Goal: Feedback & Contribution: Submit feedback/report problem

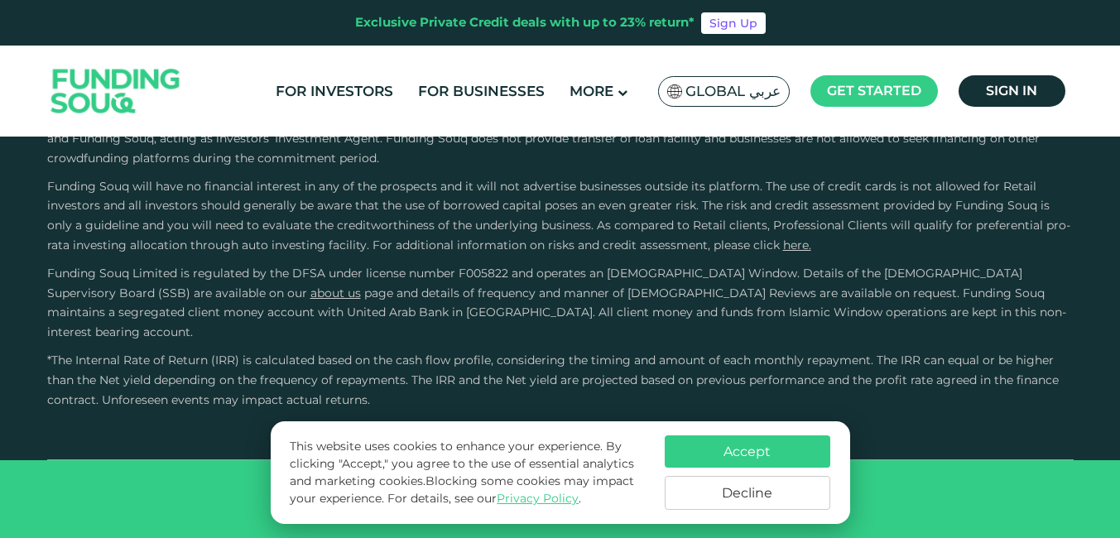
scroll to position [3227, 0]
click at [352, 89] on link "For Investors" at bounding box center [334, 91] width 126 height 27
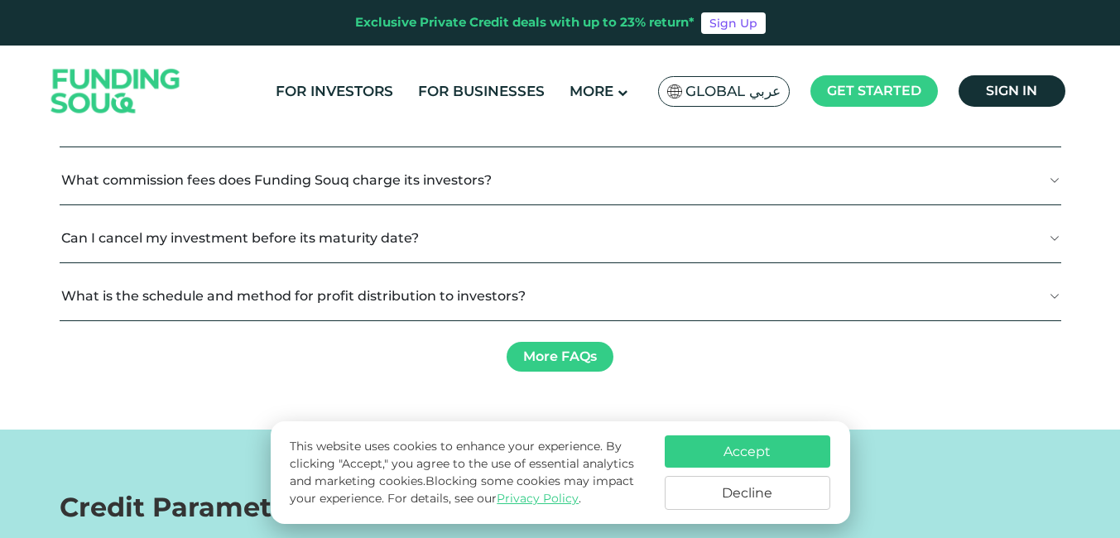
scroll to position [1655, 0]
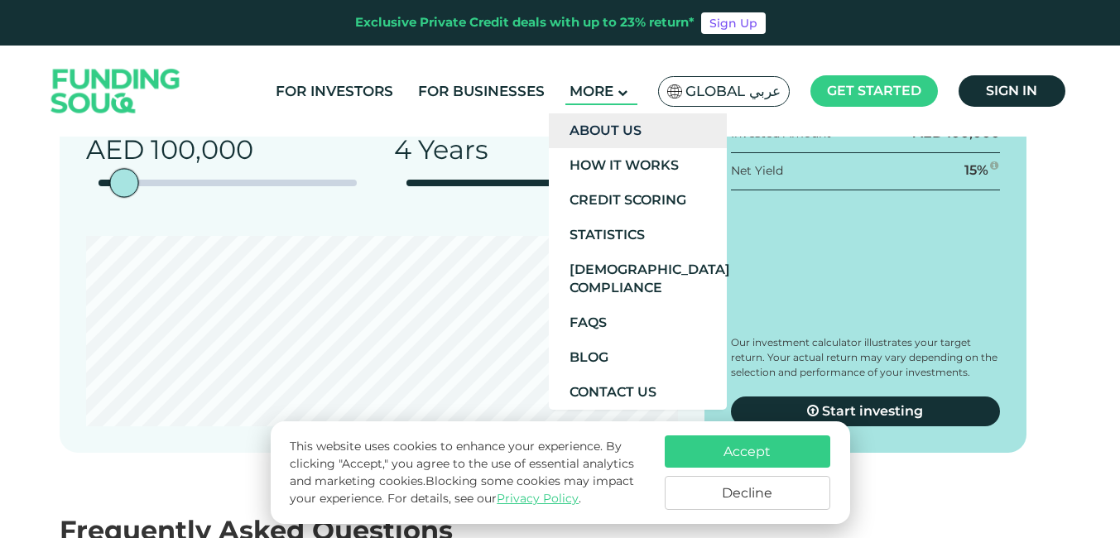
click at [614, 125] on link "About Us" at bounding box center [638, 130] width 178 height 35
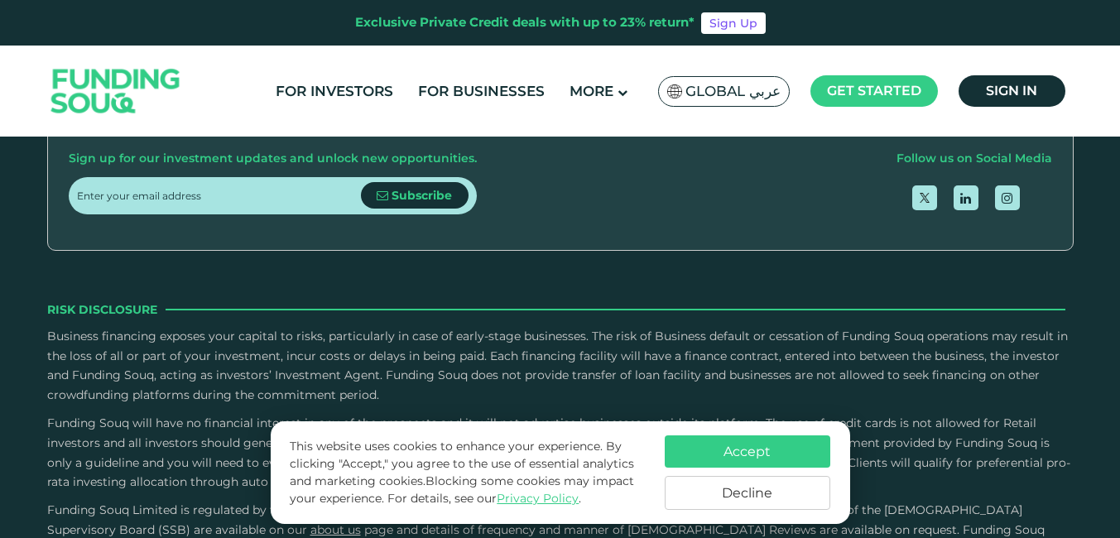
scroll to position [2648, 0]
drag, startPoint x: 1009, startPoint y: 222, endPoint x: 835, endPoint y: 228, distance: 173.9
drag, startPoint x: 835, startPoint y: 228, endPoint x: 915, endPoint y: 223, distance: 80.4
copy span "[EMAIL_ADDRESS][DOMAIN_NAME]"
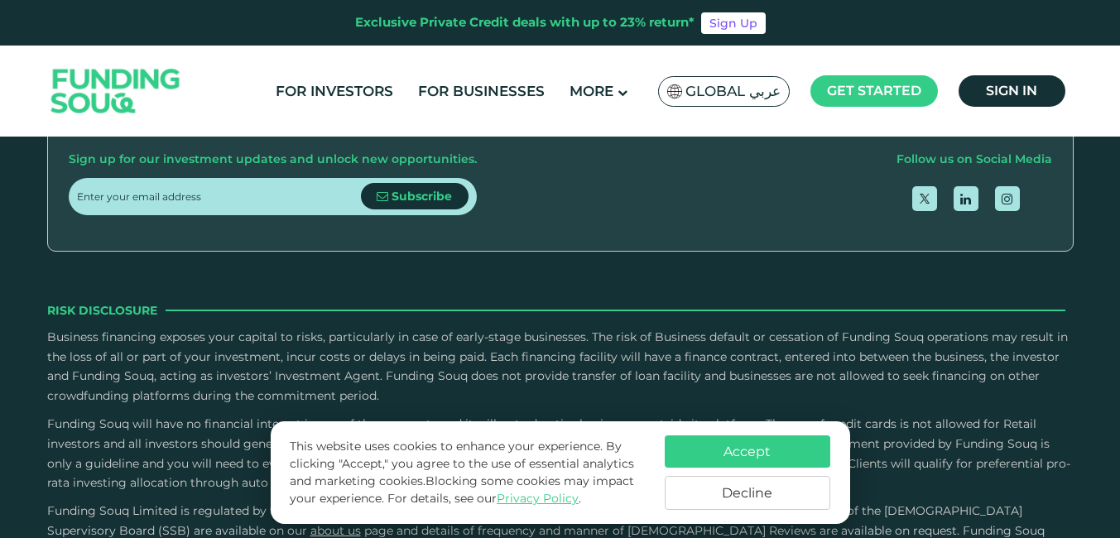
copy span "[EMAIL_ADDRESS][DOMAIN_NAME]"
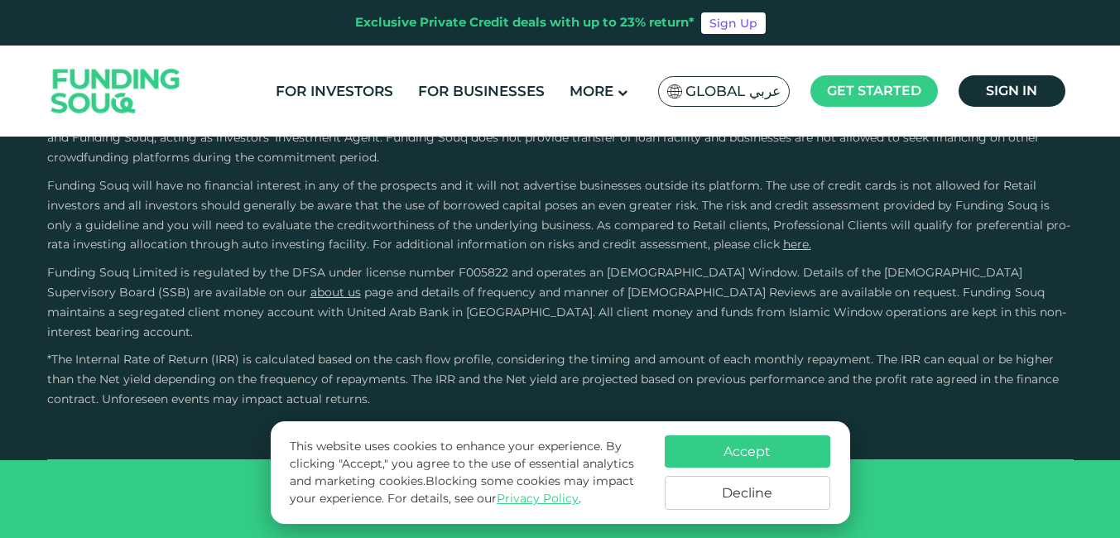
scroll to position [3059, 0]
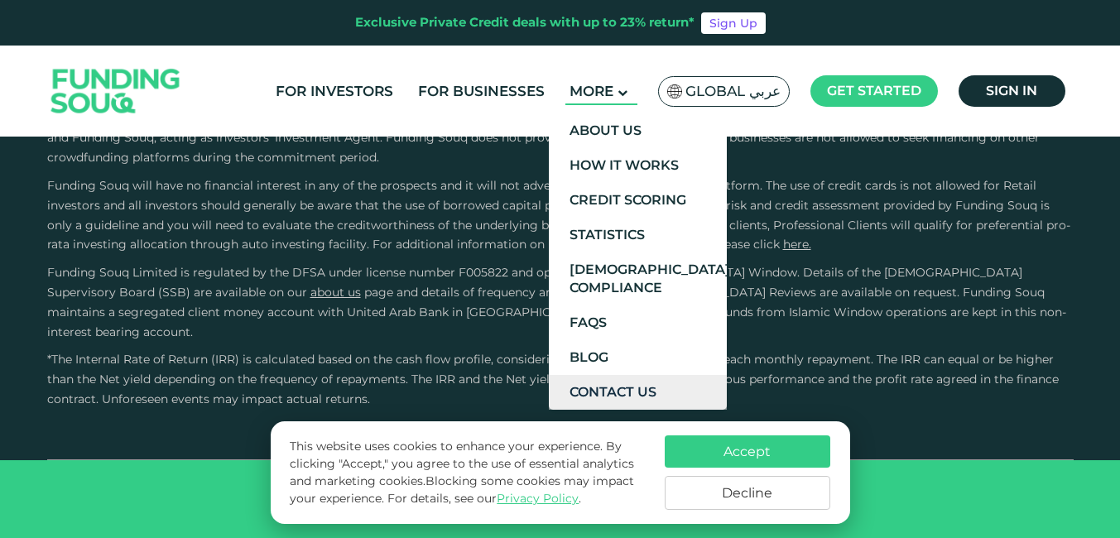
click at [608, 384] on link "Contact Us" at bounding box center [638, 392] width 178 height 35
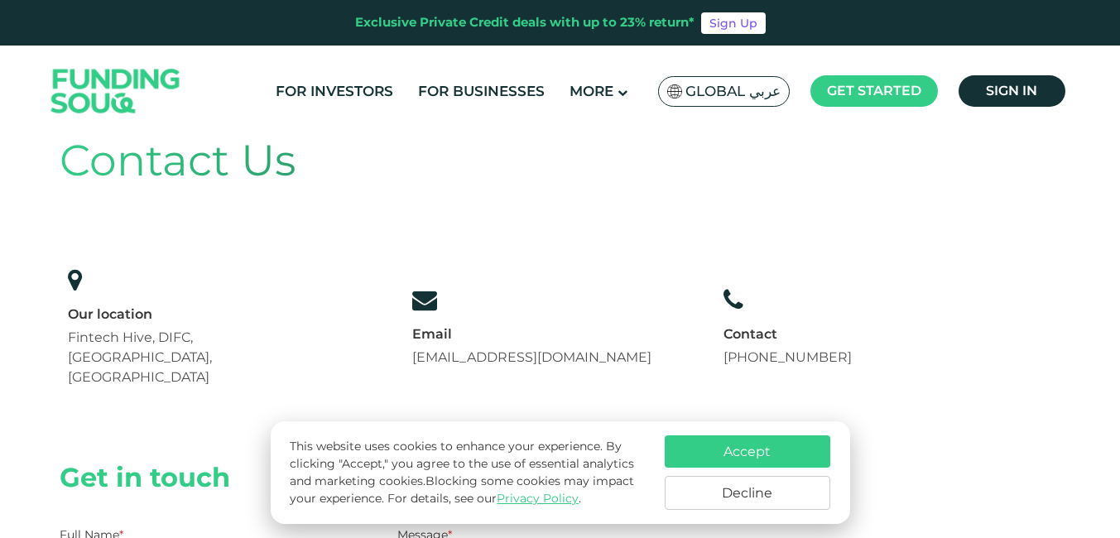
scroll to position [83, 0]
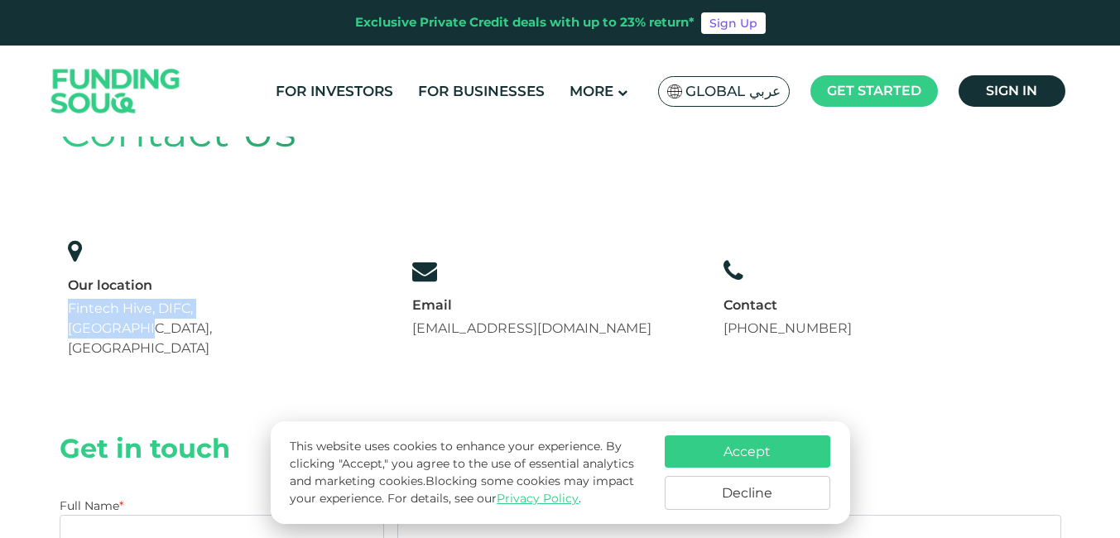
drag, startPoint x: 275, startPoint y: 304, endPoint x: 60, endPoint y: 304, distance: 215.1
click at [60, 304] on div "Our location Fintech Hive, DIFC, Dubai, UAE" at bounding box center [204, 298] width 288 height 137
drag, startPoint x: 60, startPoint y: 304, endPoint x: 123, endPoint y: 304, distance: 63.7
copy span "Fintech Hive, DIFC, Dubai, UAE"
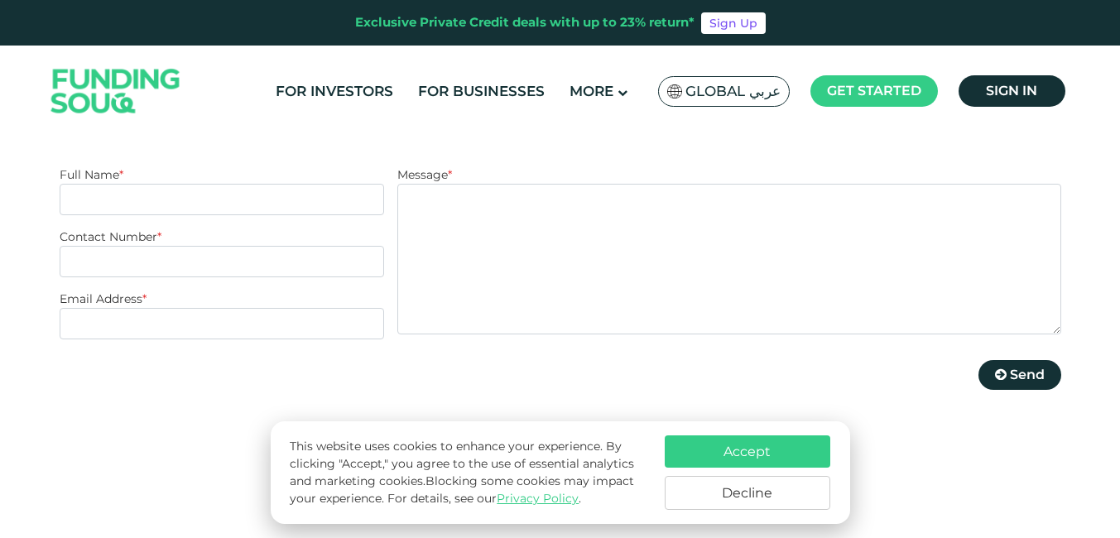
scroll to position [331, 0]
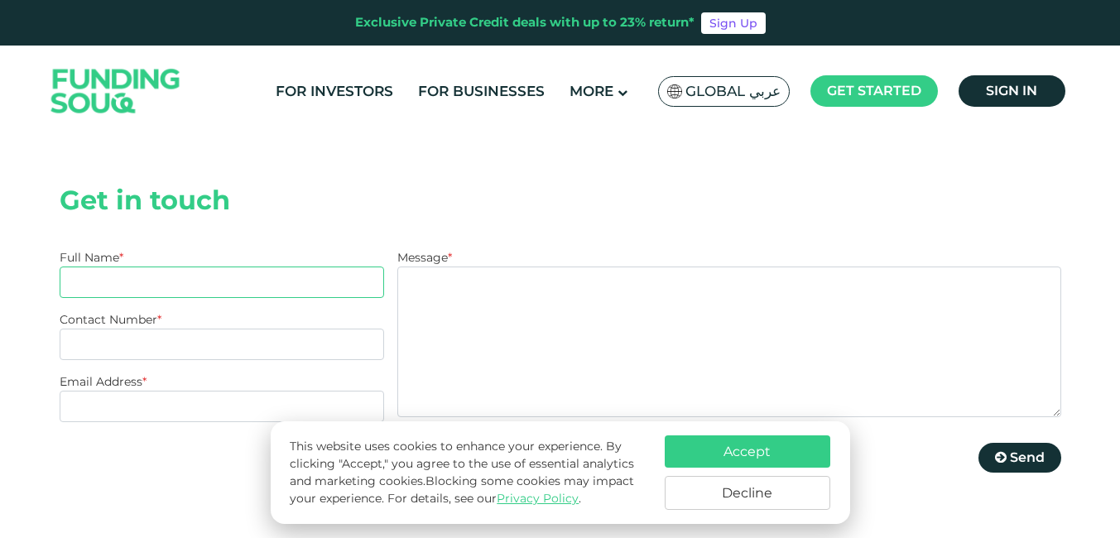
click at [170, 266] on input "Full Name *" at bounding box center [222, 281] width 325 height 31
type input "[PERSON_NAME]"
type input "2440919"
type input "[EMAIL_ADDRESS][DOMAIN_NAME]"
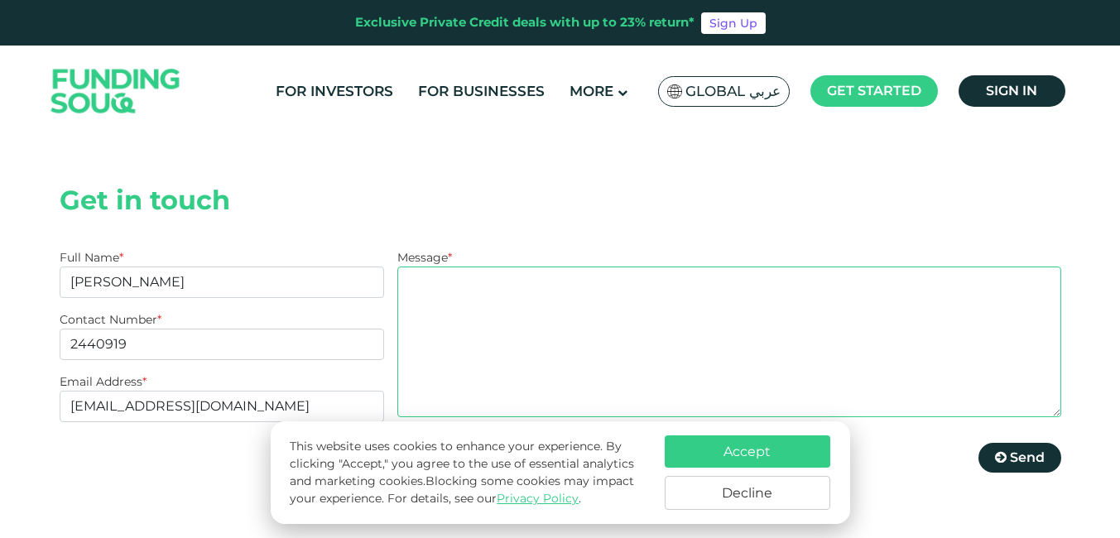
click at [415, 266] on textarea "Message *" at bounding box center [728, 341] width 663 height 151
paste textarea "EXPRESSION OF INTEREST TO PARTNER WITH YOU ON YOUR BROKERAGE REFERRAL/ INTRODUC…"
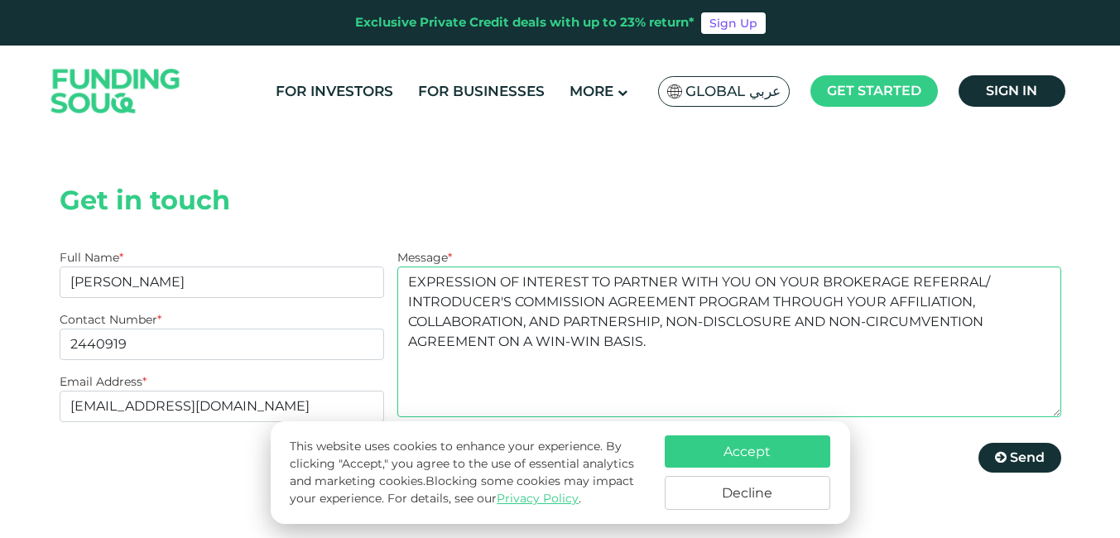
click at [407, 325] on textarea "EXPRESSION OF INTEREST TO PARTNER WITH YOU ON YOUR BROKERAGE REFERRAL/ INTRODUC…" at bounding box center [728, 341] width 663 height 151
paste textarea "EXPRESSION OF INTEREST TO PARTNER WITH YOU ON YOUR BROKERAGE REFERRAL/ INTRODUC…"
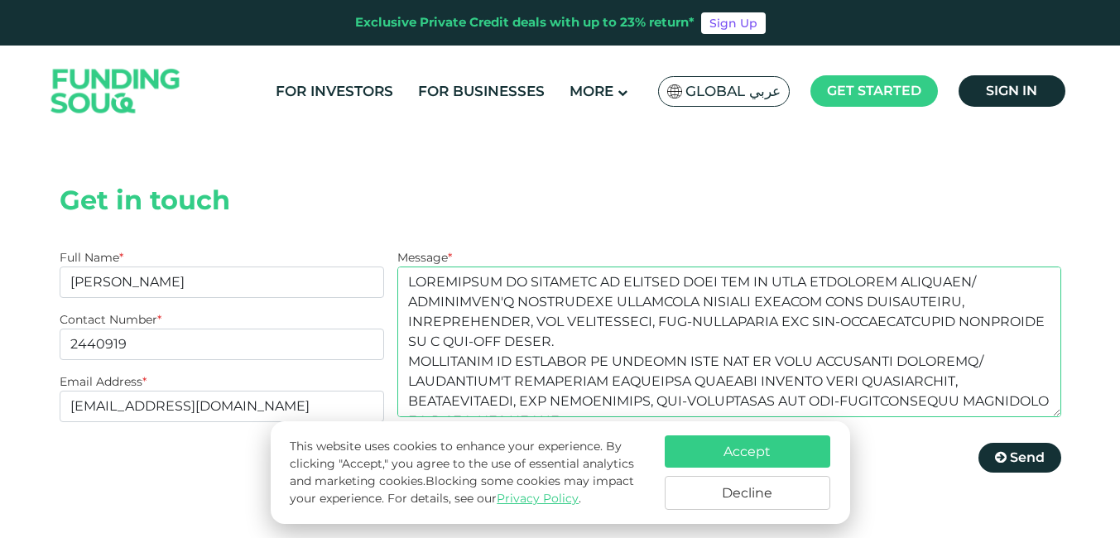
scroll to position [2873, 0]
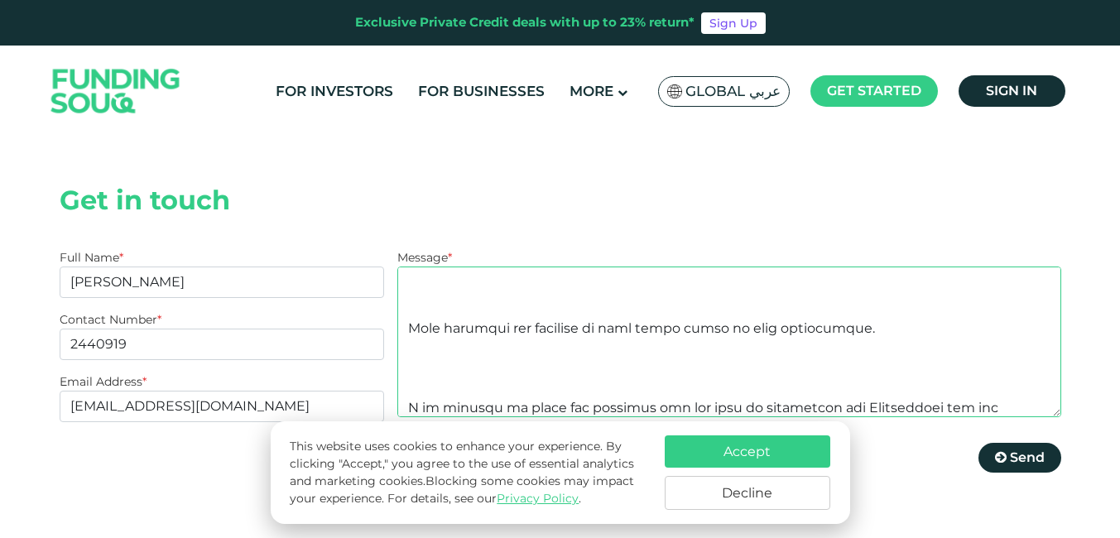
click at [419, 280] on textarea "Message *" at bounding box center [728, 341] width 663 height 151
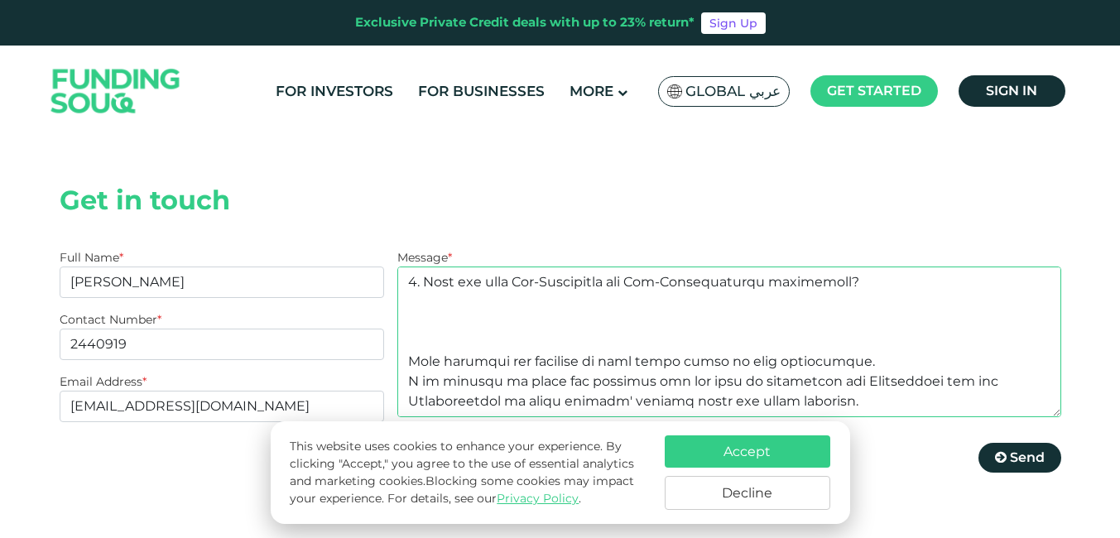
scroll to position [2820, 0]
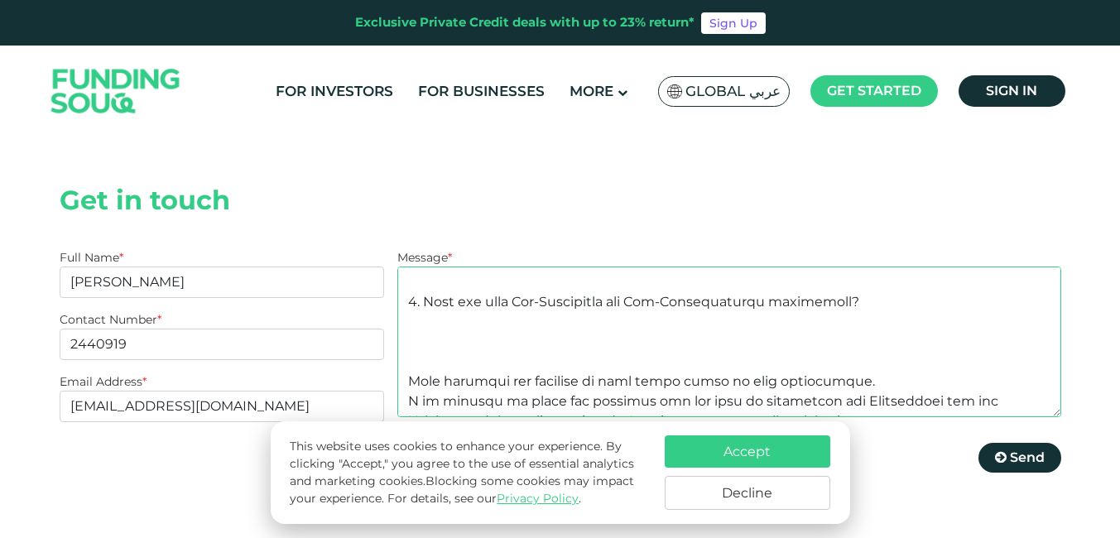
click at [409, 266] on textarea "Message *" at bounding box center [728, 341] width 663 height 151
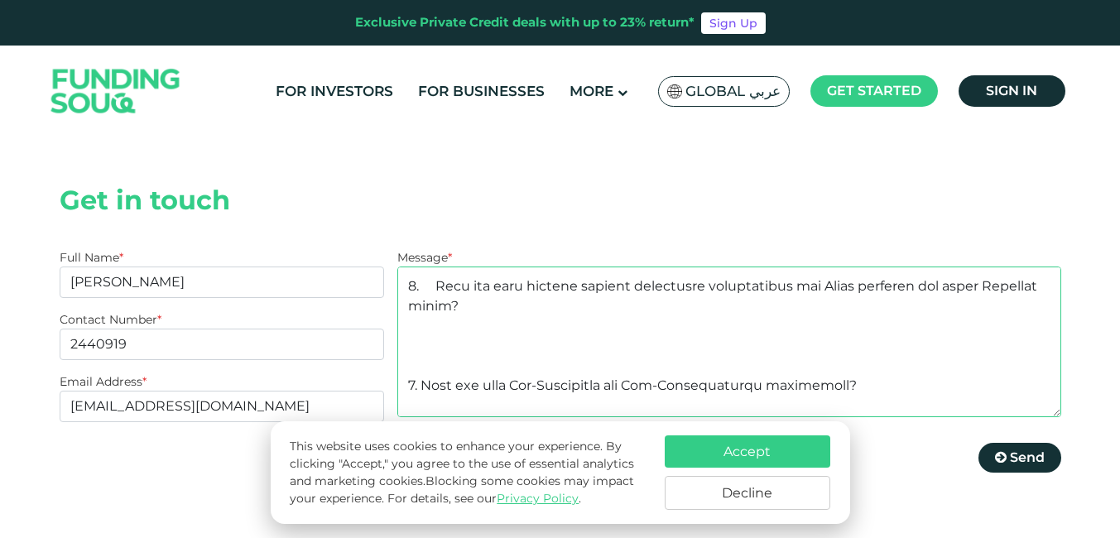
scroll to position [2697, 0]
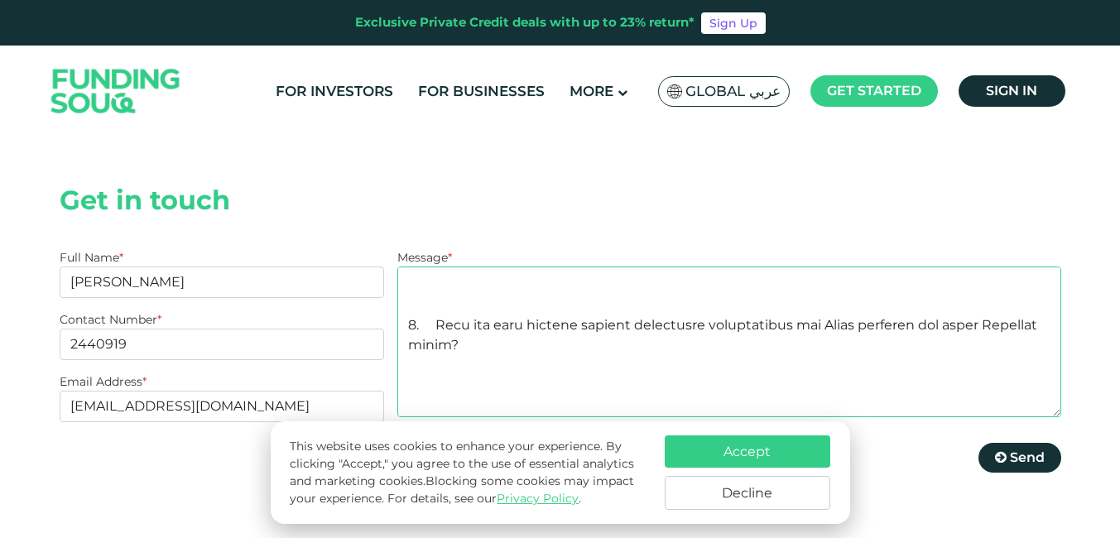
click at [441, 295] on textarea "Message *" at bounding box center [728, 341] width 663 height 151
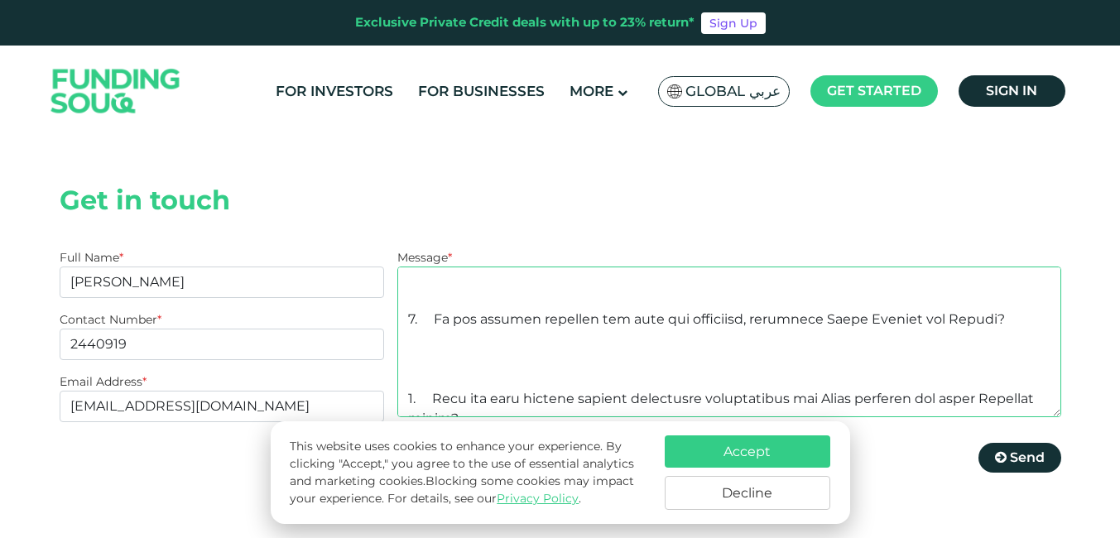
scroll to position [2595, 0]
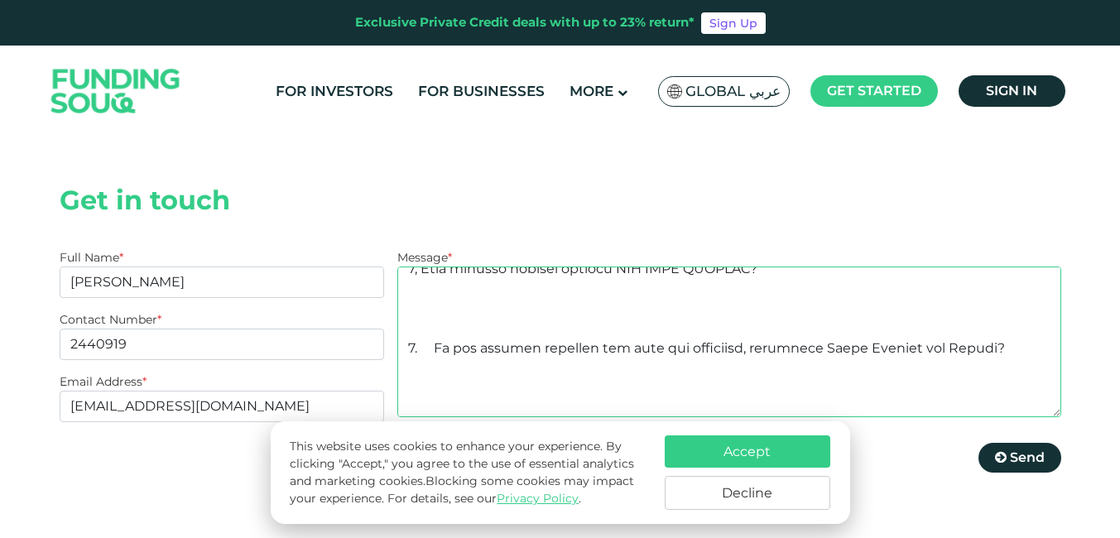
click at [425, 296] on textarea "Message *" at bounding box center [728, 341] width 663 height 151
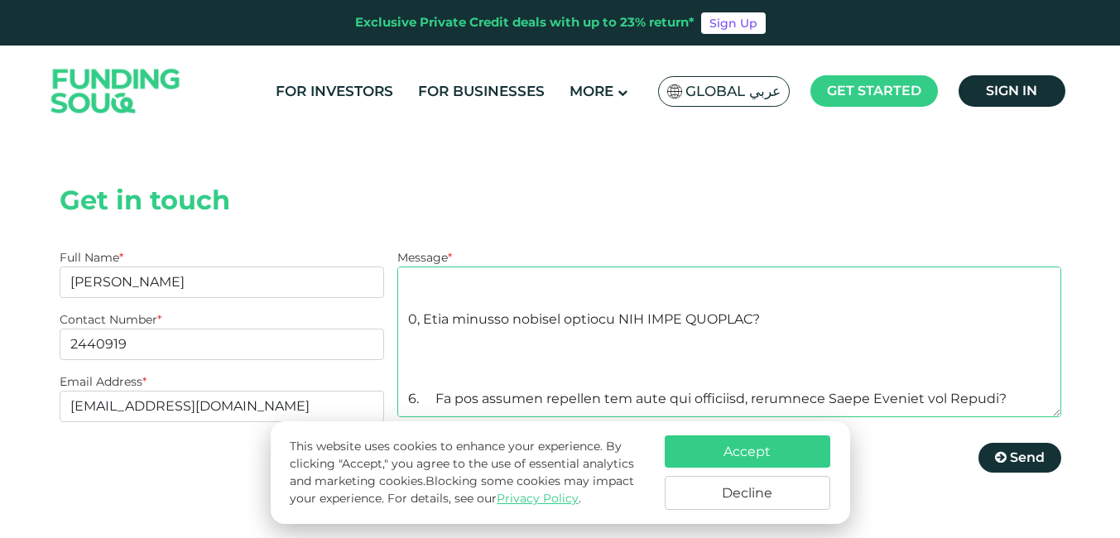
scroll to position [2492, 0]
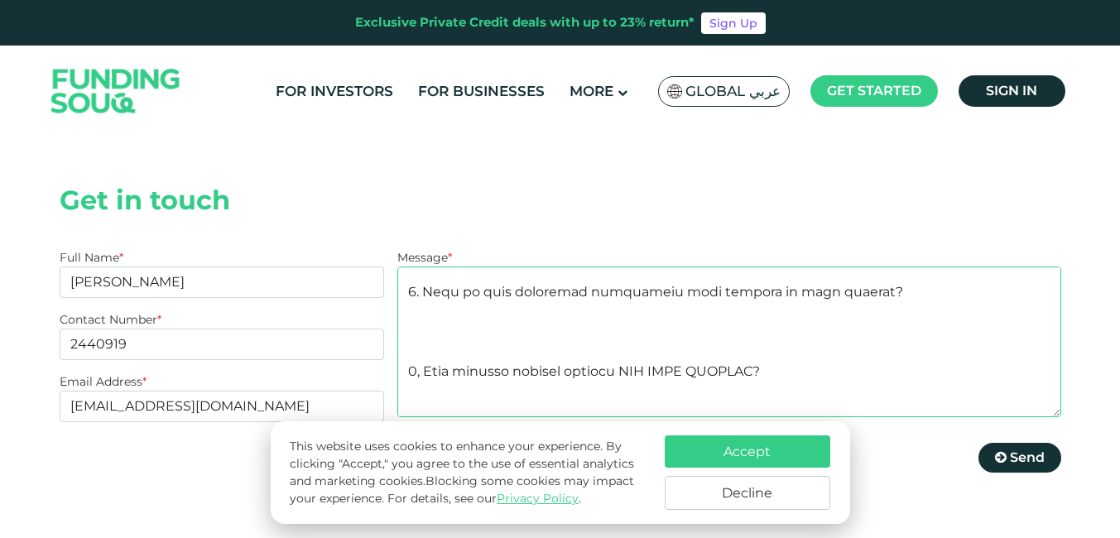
click at [427, 320] on textarea "Message *" at bounding box center [728, 341] width 663 height 151
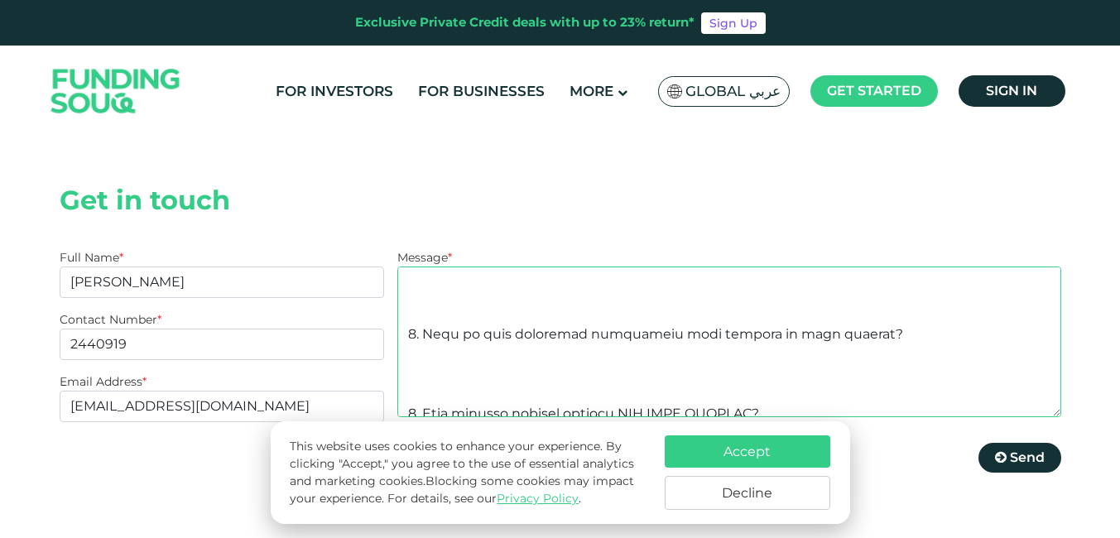
scroll to position [2409, 0]
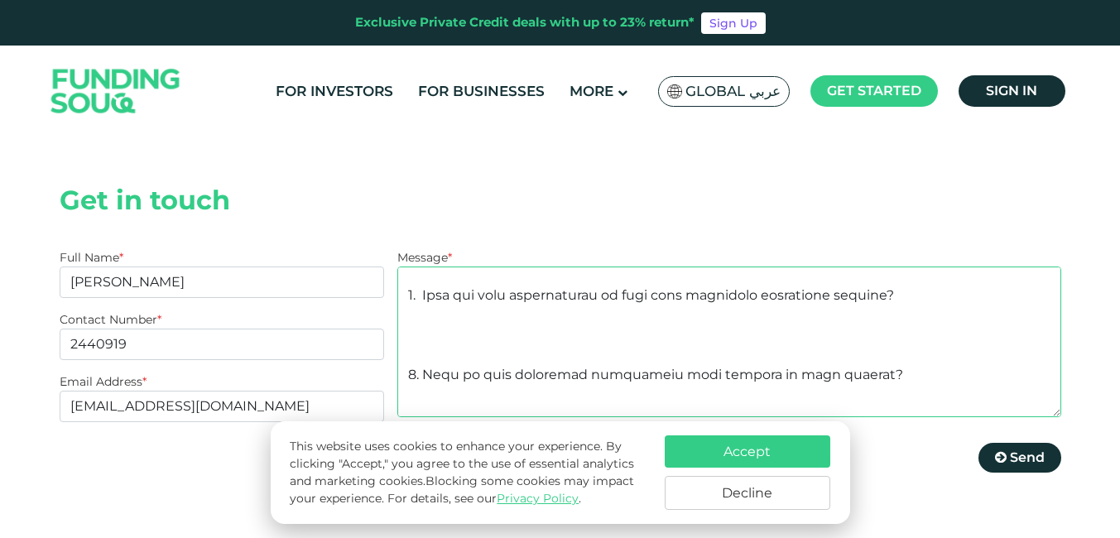
click at [465, 316] on textarea "Message *" at bounding box center [728, 341] width 663 height 151
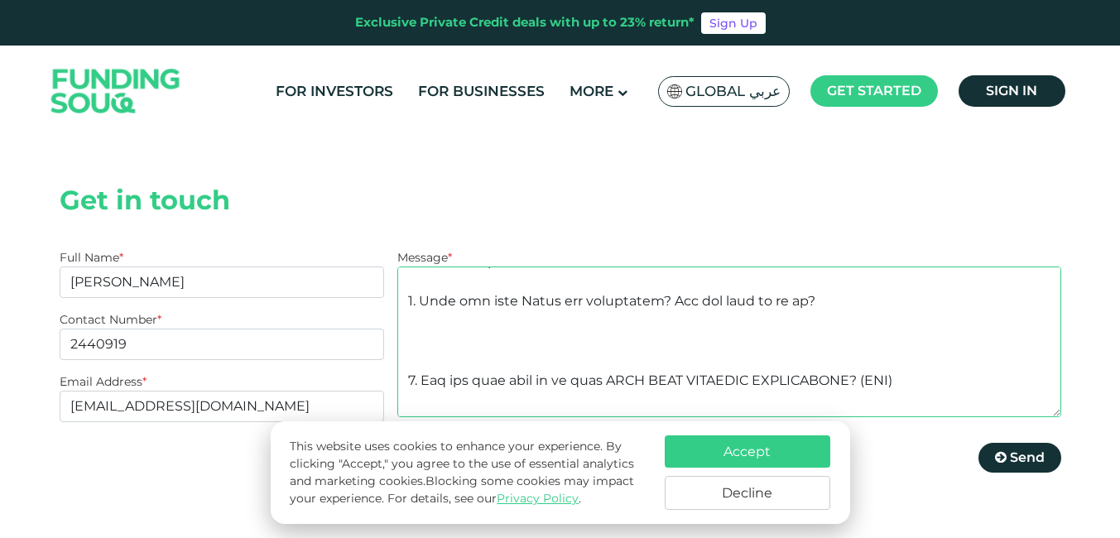
scroll to position [2244, 0]
click at [430, 331] on textarea "Message *" at bounding box center [728, 341] width 663 height 151
click at [429, 266] on textarea "Message *" at bounding box center [728, 341] width 663 height 151
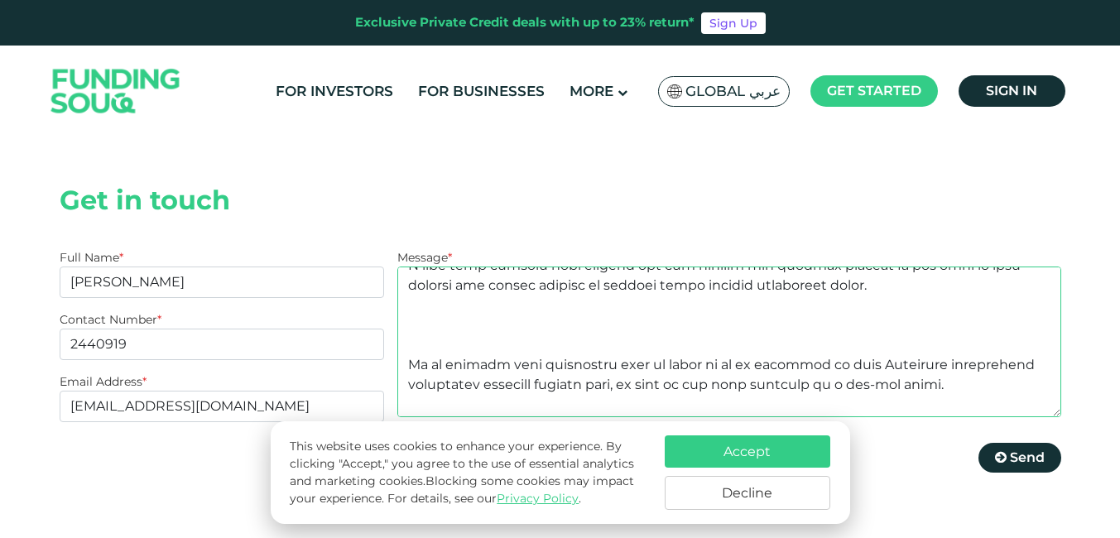
scroll to position [2039, 0]
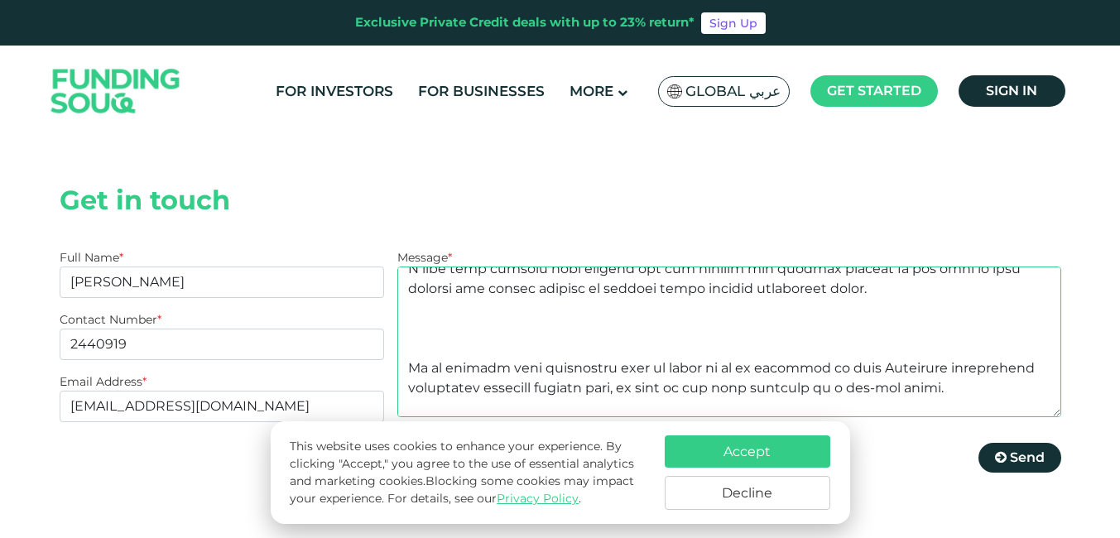
click at [401, 333] on textarea "Message *" at bounding box center [728, 341] width 663 height 151
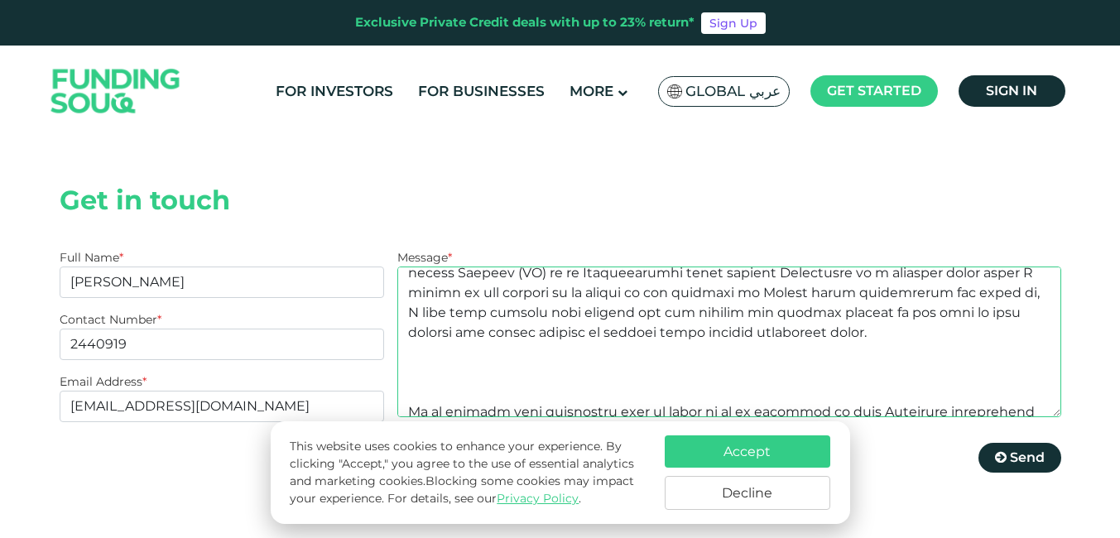
scroll to position [1956, 0]
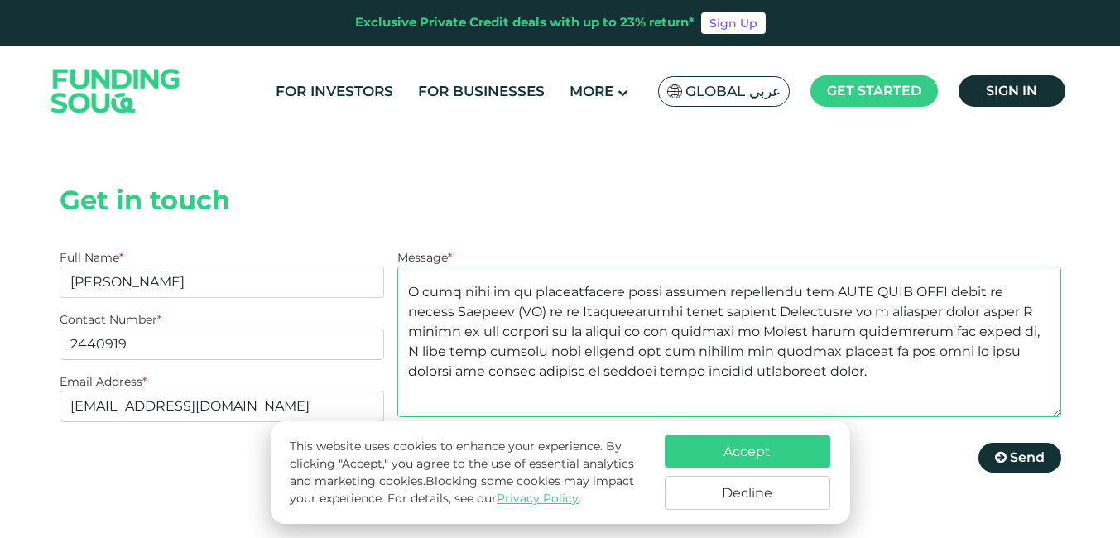
click at [449, 332] on textarea "Message *" at bounding box center [728, 341] width 663 height 151
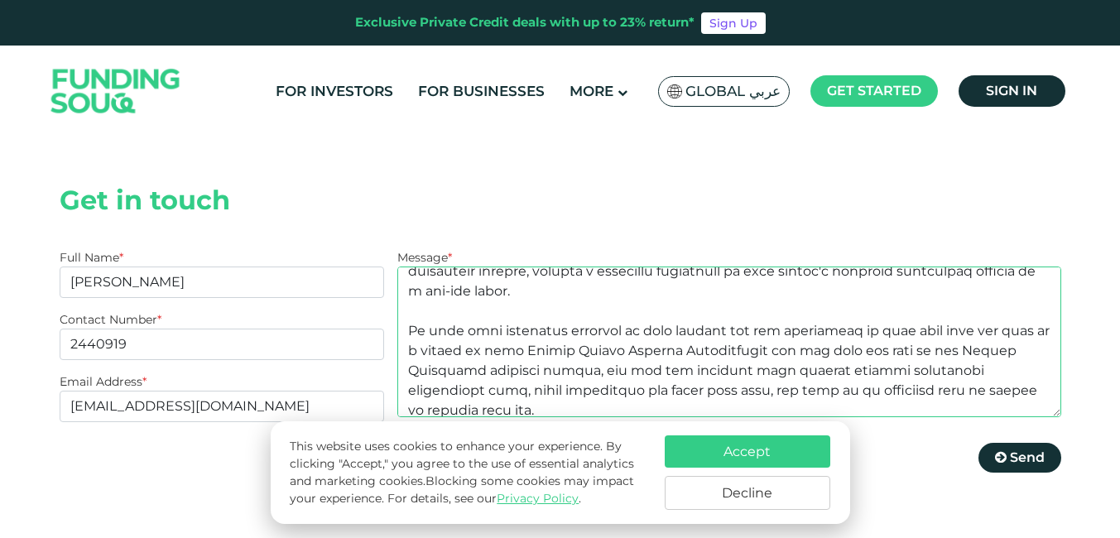
scroll to position [1377, 0]
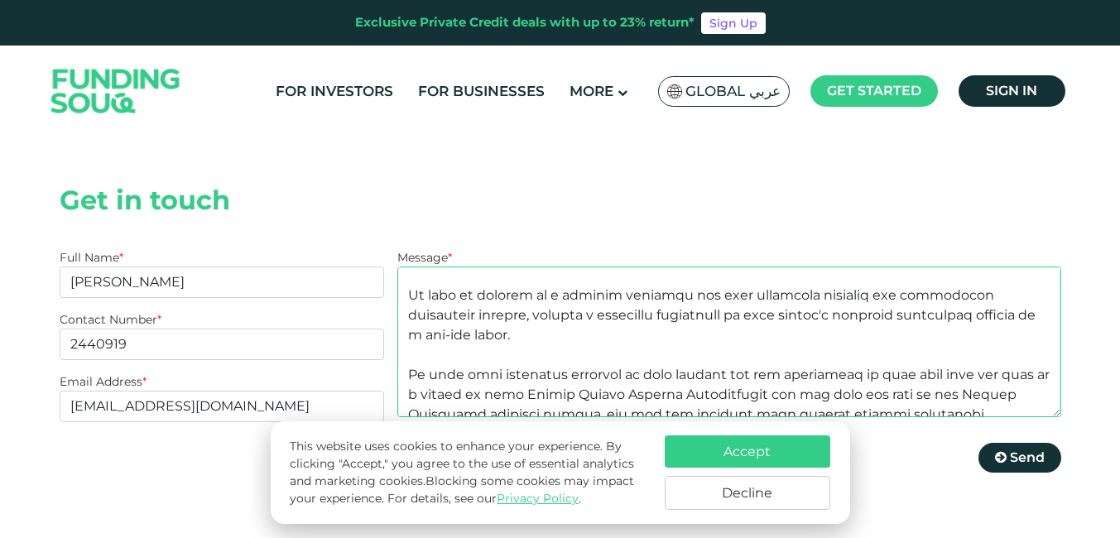
type textarea "EXPRESSION OF INTEREST TO PARTNER WITH YOU ON YOUR BROKERAGE REFERRAL/ INTRODUC…"
click at [70, 328] on input "2440919" at bounding box center [222, 343] width 325 height 31
type input "0244091919"
click at [761, 447] on button "Accept" at bounding box center [746, 451] width 165 height 32
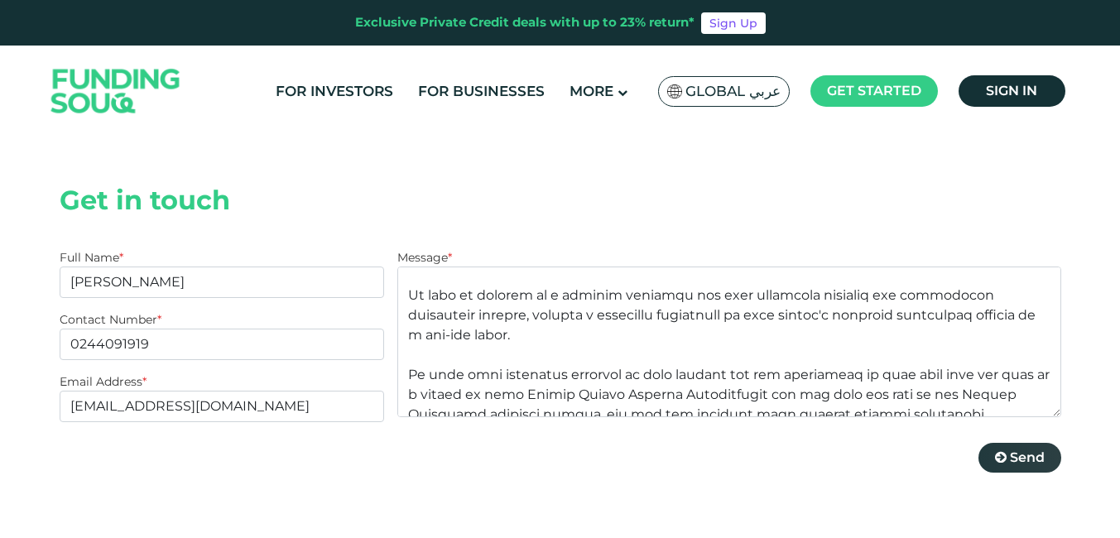
click at [1028, 449] on span "Send" at bounding box center [1026, 457] width 35 height 16
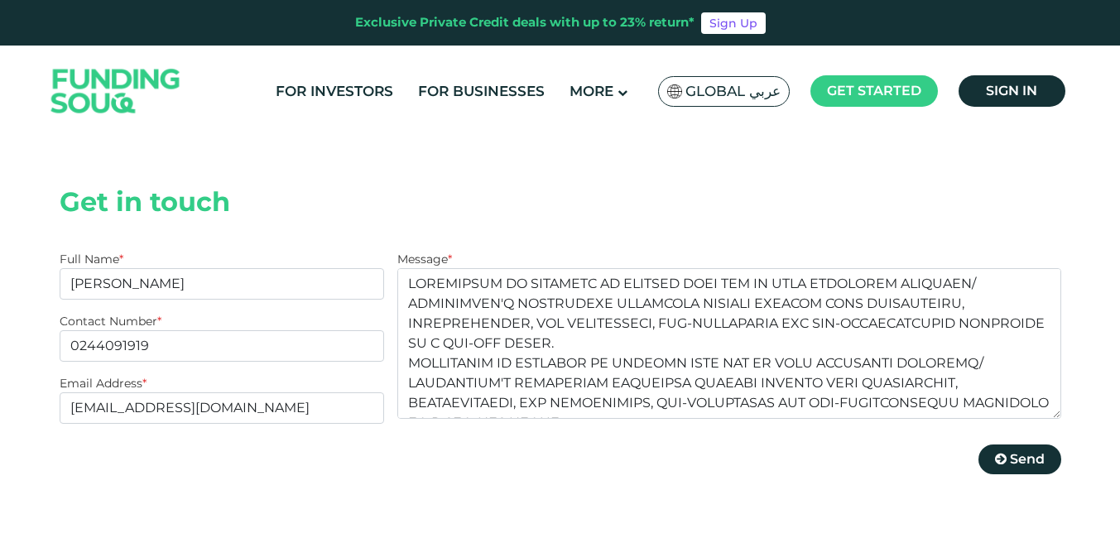
scroll to position [331, 0]
click at [1022, 449] on span "Send" at bounding box center [1026, 457] width 35 height 16
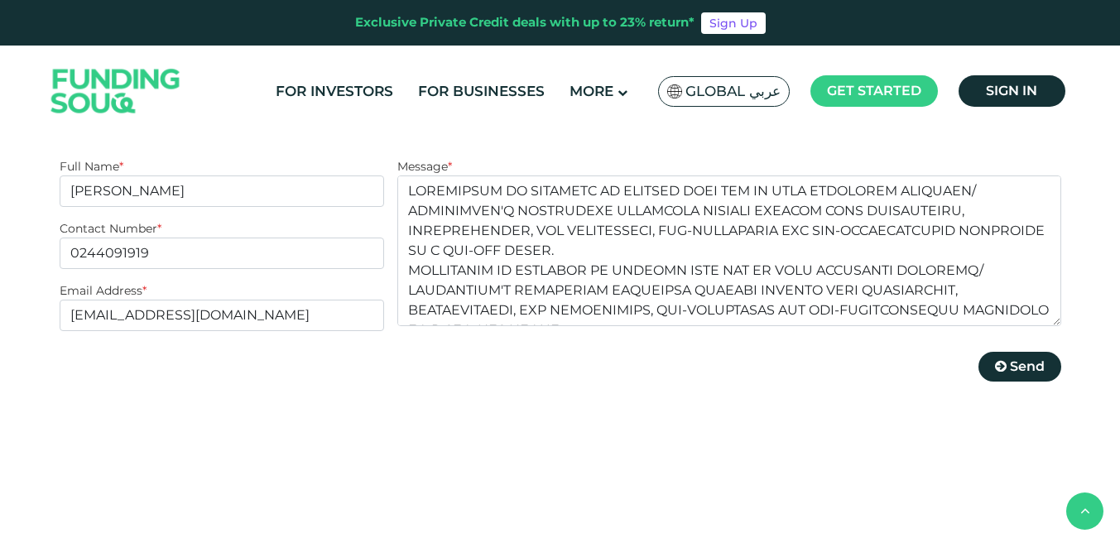
scroll to position [496, 0]
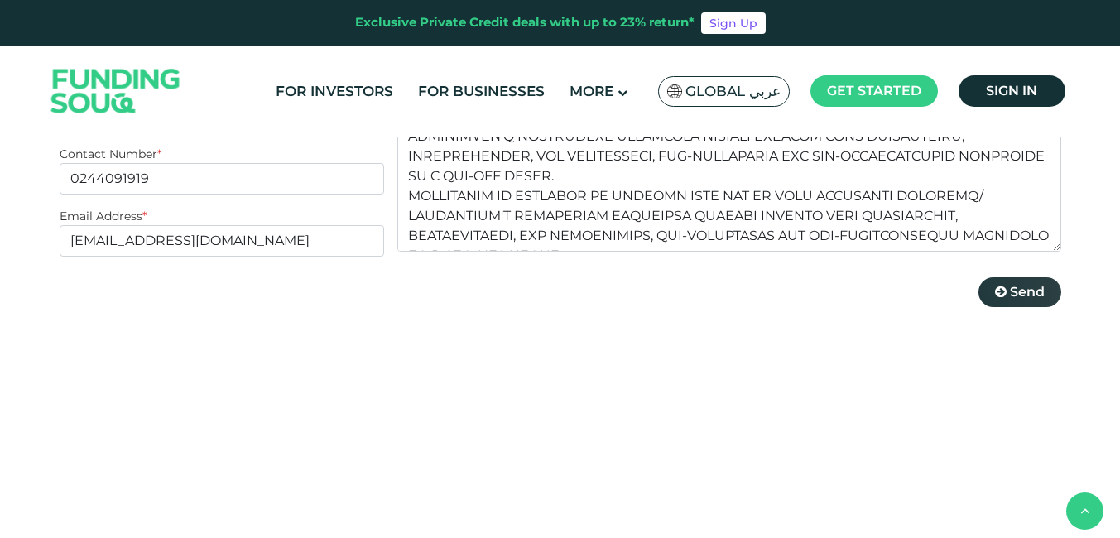
click at [1003, 285] on icon at bounding box center [1001, 291] width 12 height 13
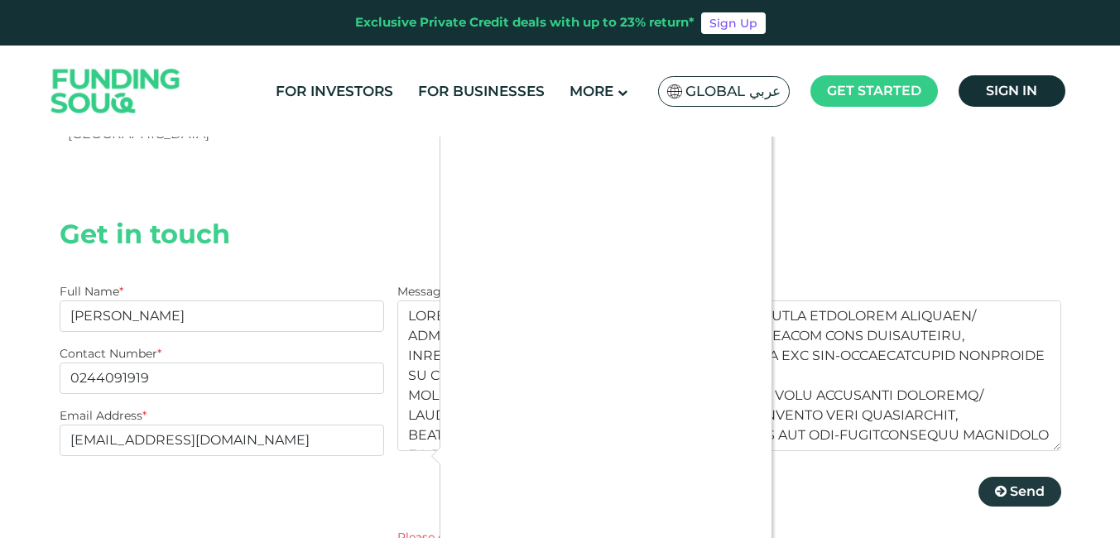
scroll to position [331, 0]
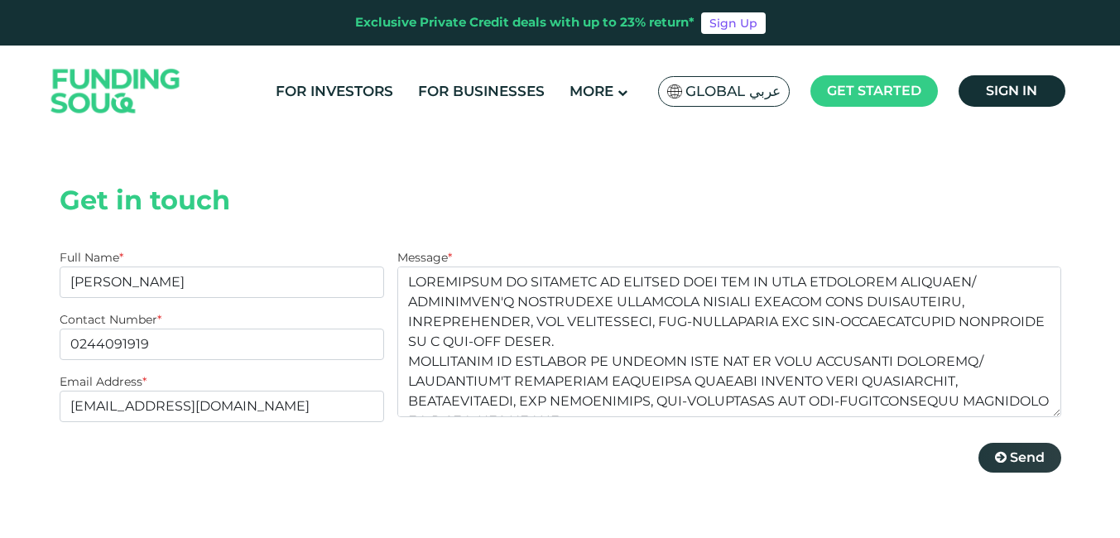
click at [1015, 449] on span "Send" at bounding box center [1026, 457] width 35 height 16
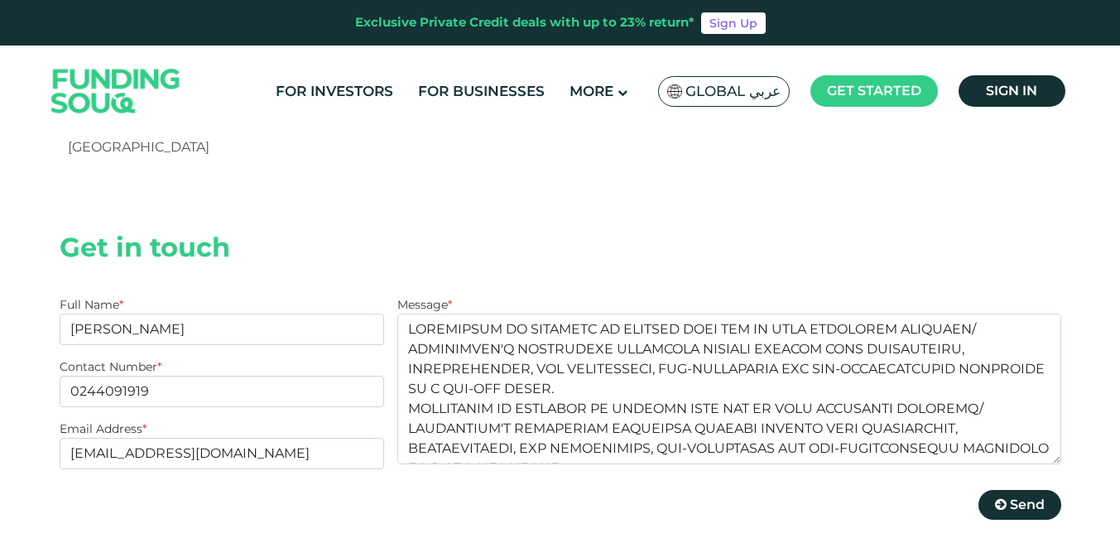
scroll to position [331, 0]
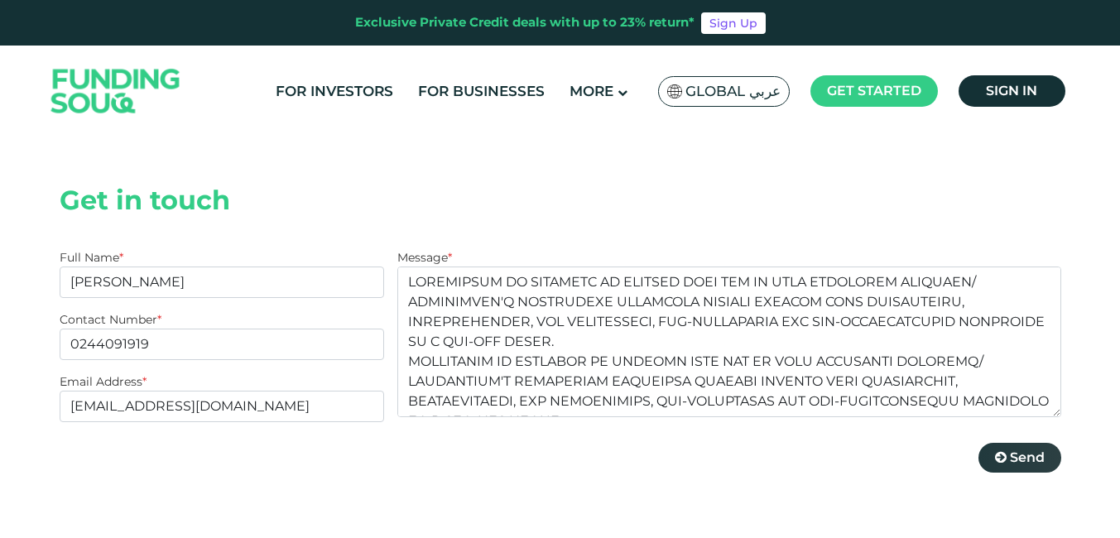
click at [1029, 449] on span "Send" at bounding box center [1026, 457] width 35 height 16
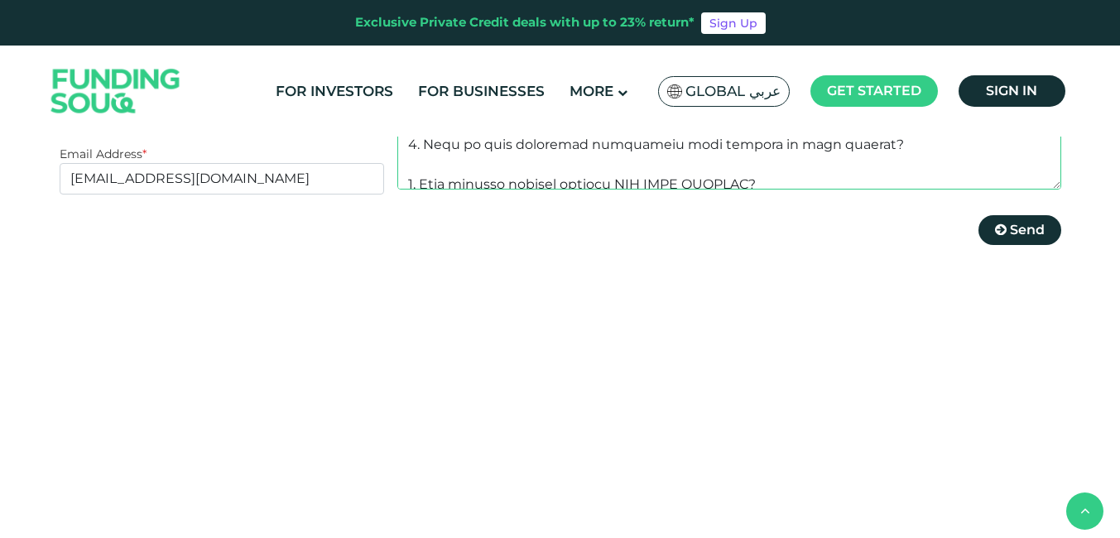
scroll to position [2462, 0]
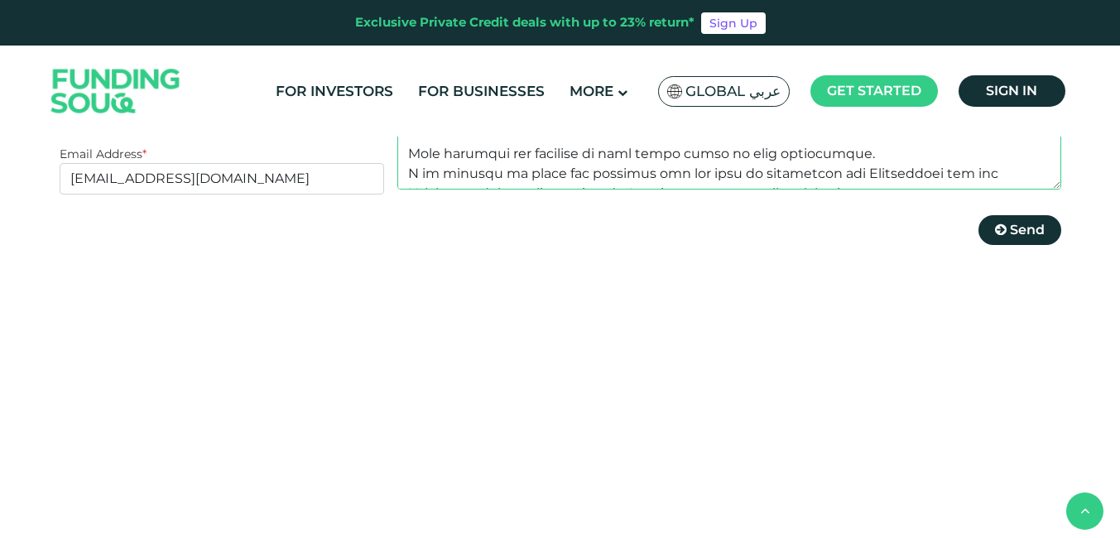
drag, startPoint x: 412, startPoint y: 411, endPoint x: 644, endPoint y: 223, distance: 298.3
click at [677, 260] on section "Get in touch Full Name * [PERSON_NAME] Contact Number * 0244091919 Email Addres…" at bounding box center [560, 124] width 1001 height 401
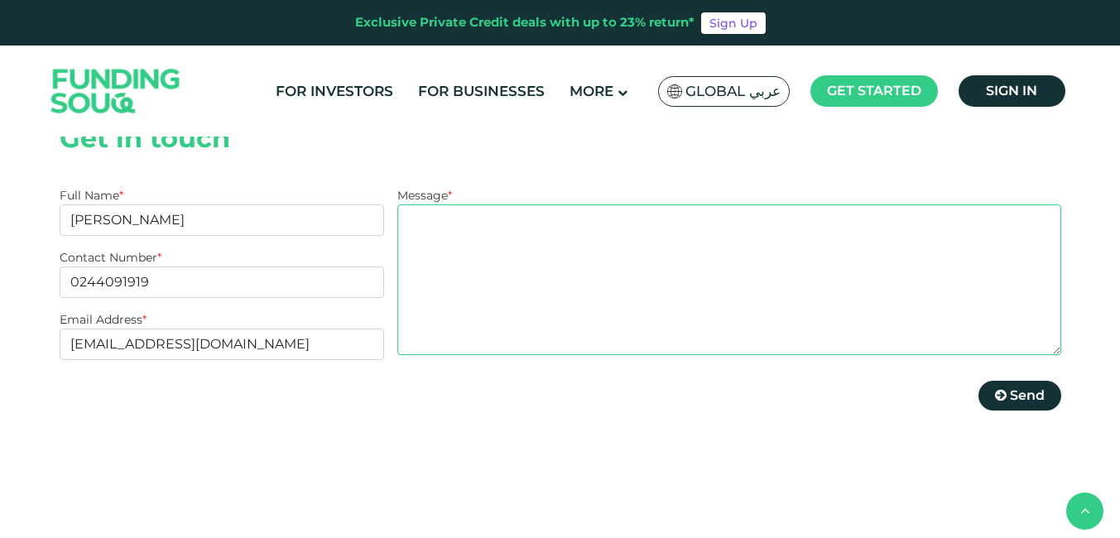
scroll to position [0, 0]
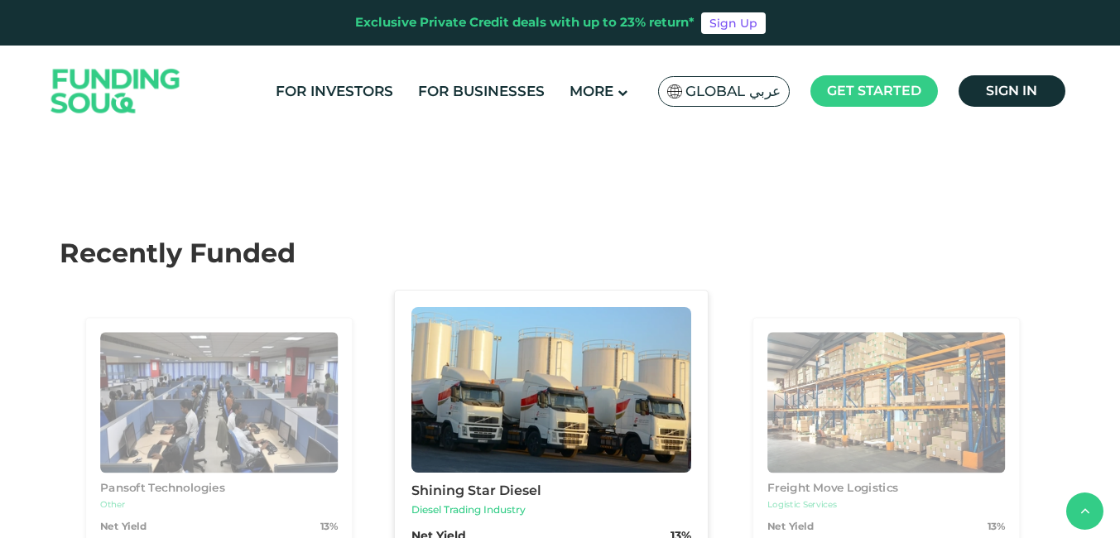
scroll to position [1407, 0]
